Goal: Communication & Community: Answer question/provide support

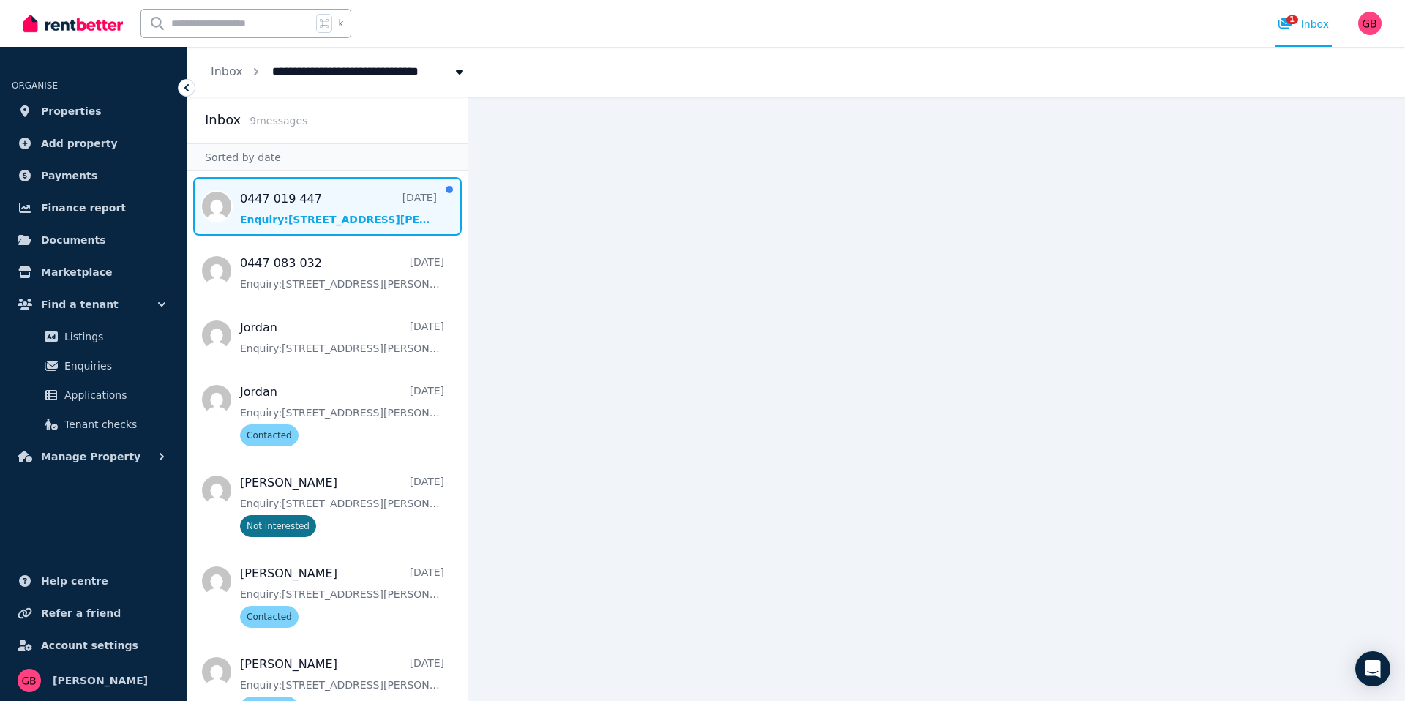
click at [360, 221] on span "Message list" at bounding box center [327, 206] width 280 height 59
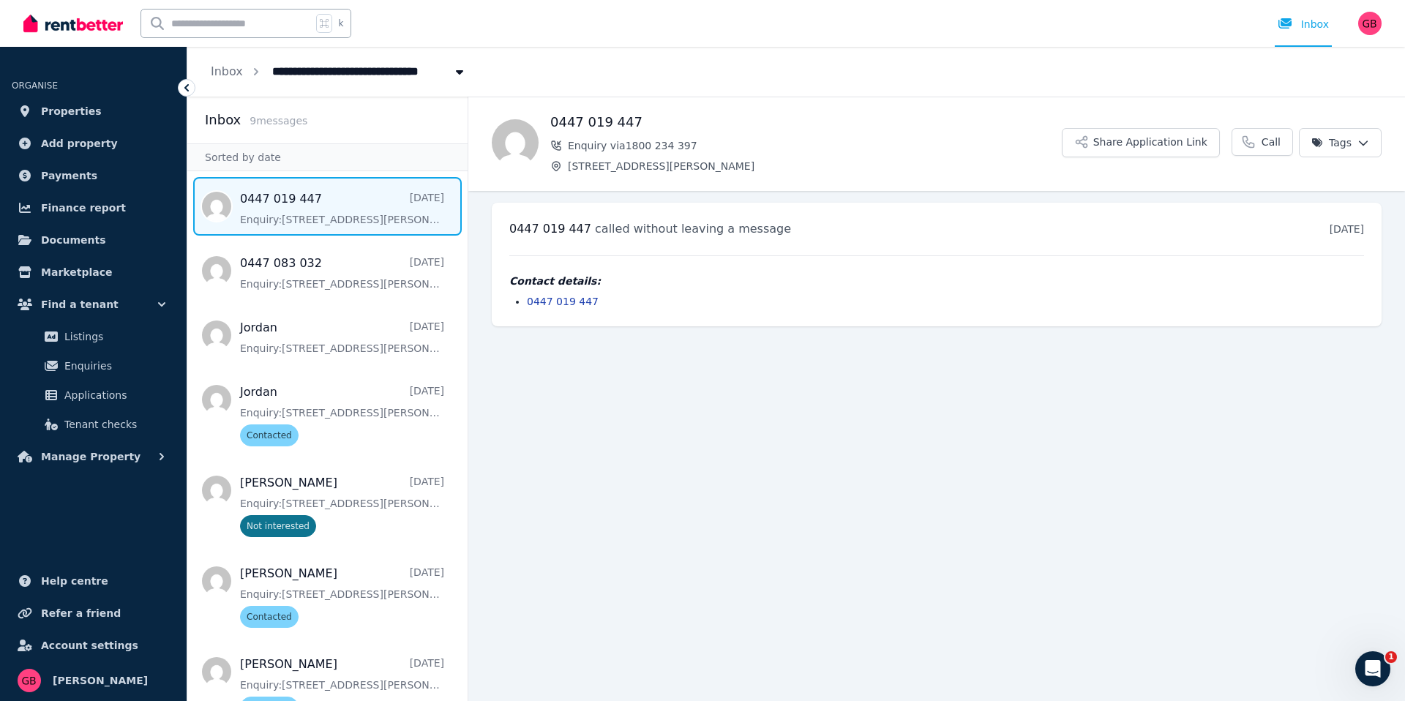
click at [184, 83] on icon at bounding box center [186, 88] width 15 height 15
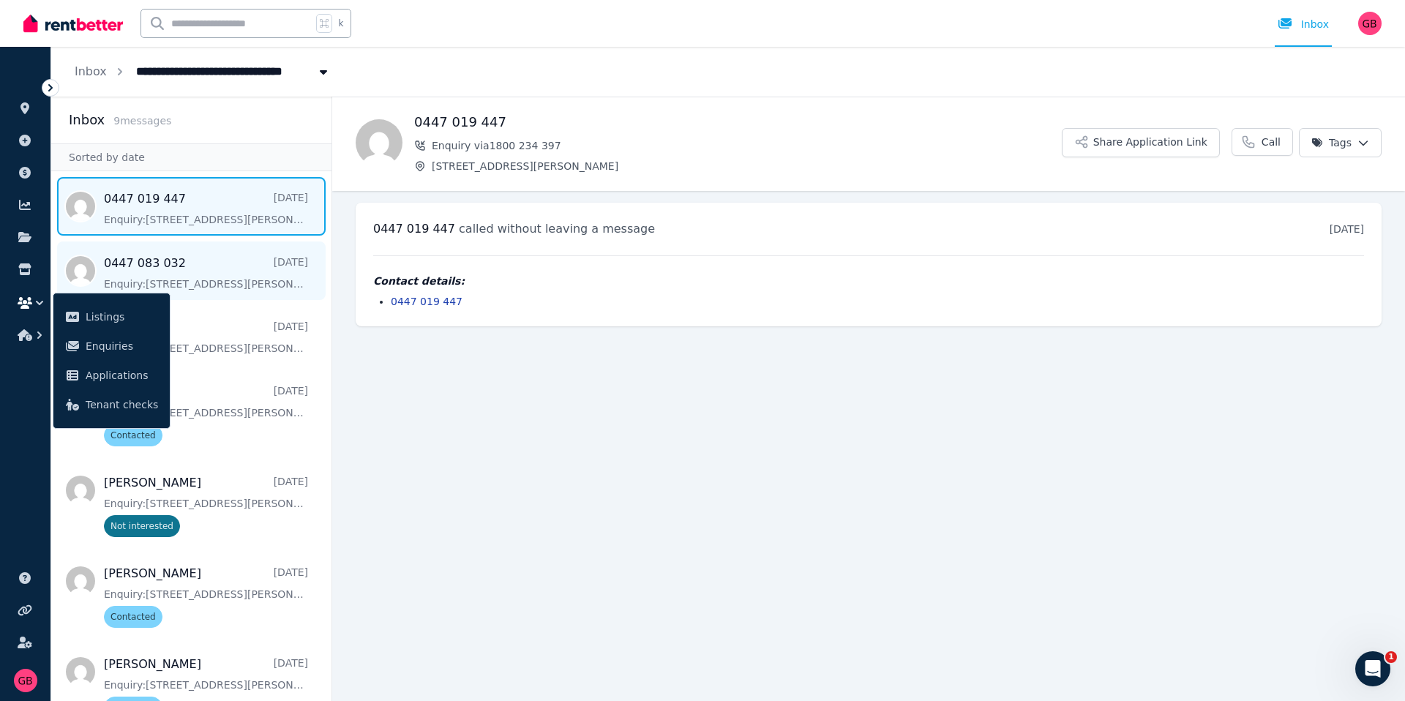
drag, startPoint x: 485, startPoint y: 471, endPoint x: 293, endPoint y: 285, distance: 267.1
click at [484, 470] on main "Back 0447 019 447 Enquiry via 1800 234 397 13 Masons Parade, Point Frederick Sh…" at bounding box center [868, 399] width 1073 height 605
drag, startPoint x: 276, startPoint y: 277, endPoint x: 266, endPoint y: 280, distance: 10.7
click at [274, 277] on span "Message list" at bounding box center [191, 271] width 280 height 59
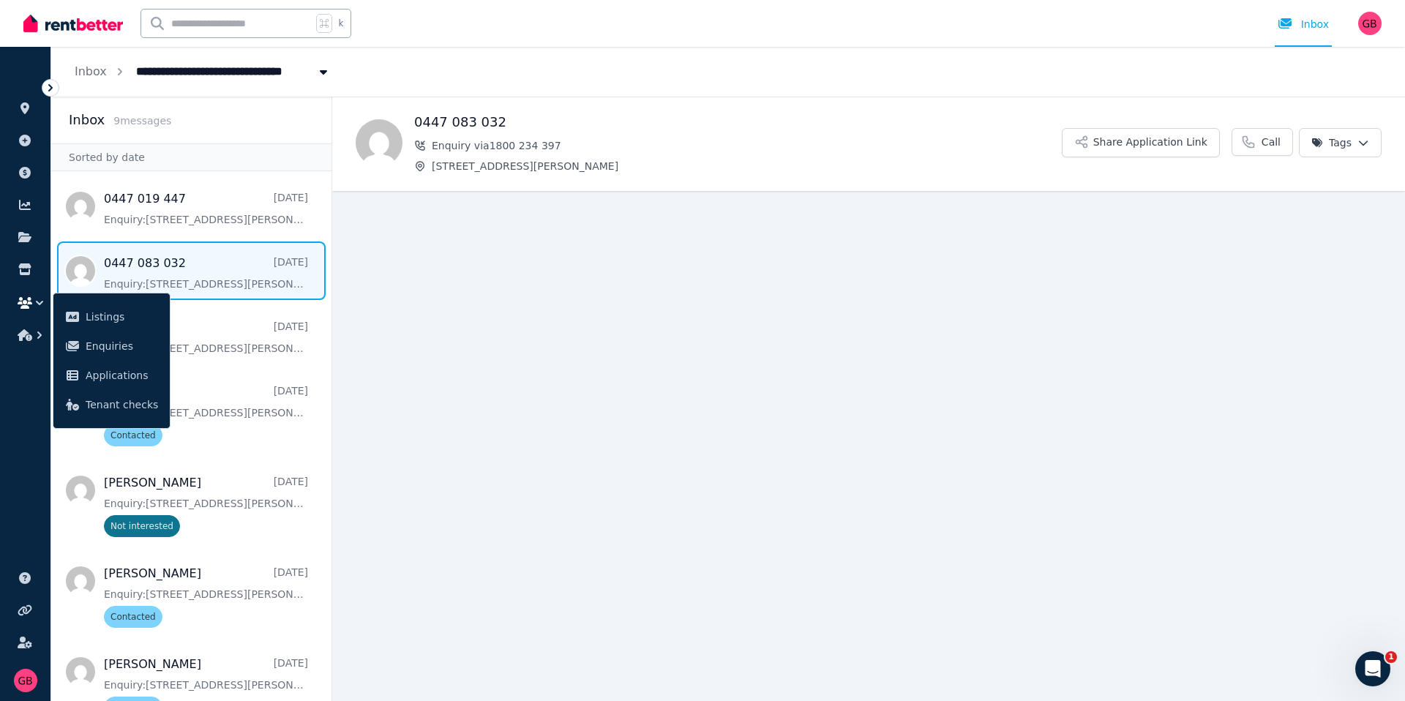
click at [527, 353] on main "Back 0447 083 032 Enquiry via 1800 234 397 13 Masons Parade, Point Frederick Sh…" at bounding box center [868, 399] width 1073 height 605
